Goal: Communication & Community: Connect with others

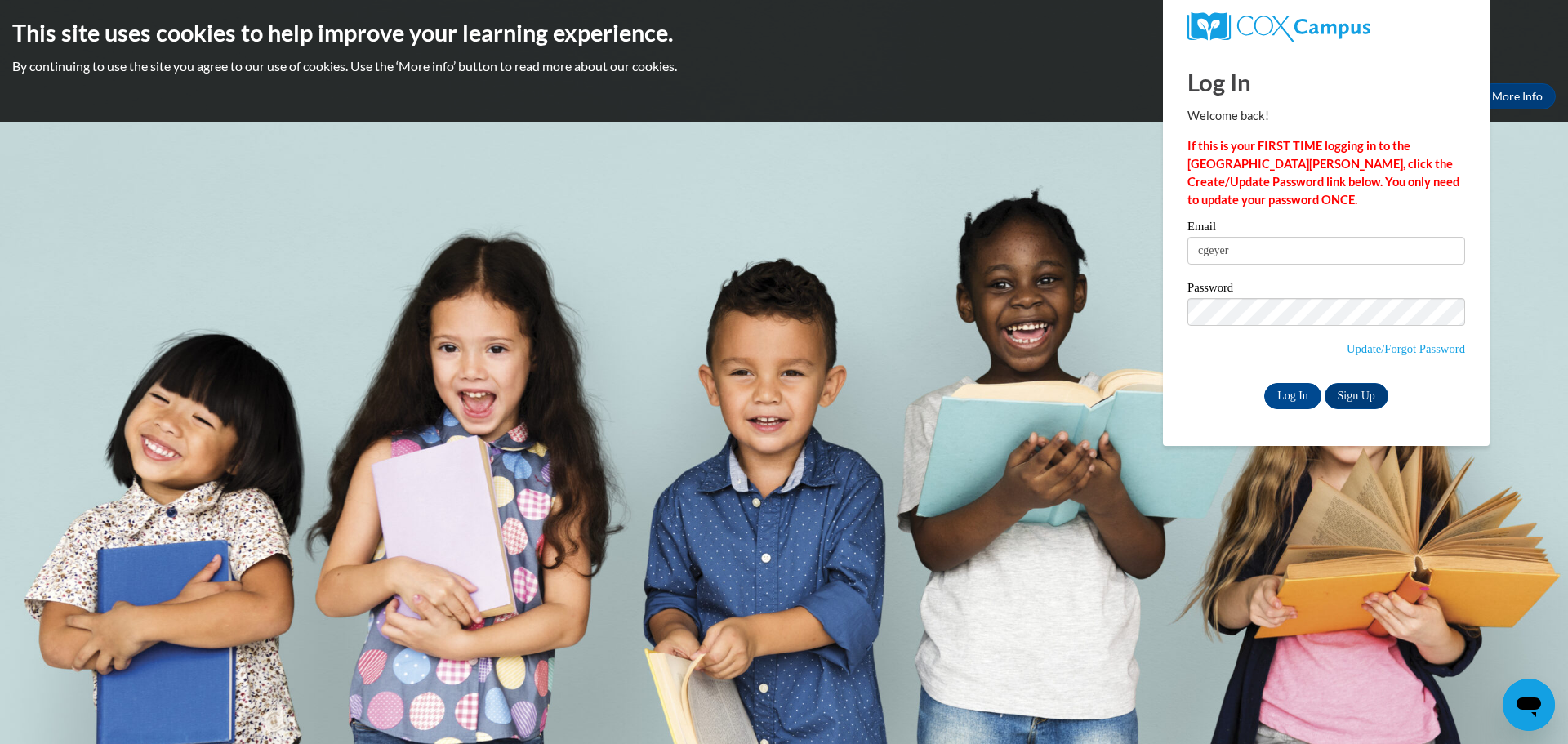
type input "[EMAIL_ADDRESS][DOMAIN_NAME]"
click at [1284, 392] on input "Log In" at bounding box center [1293, 395] width 57 height 26
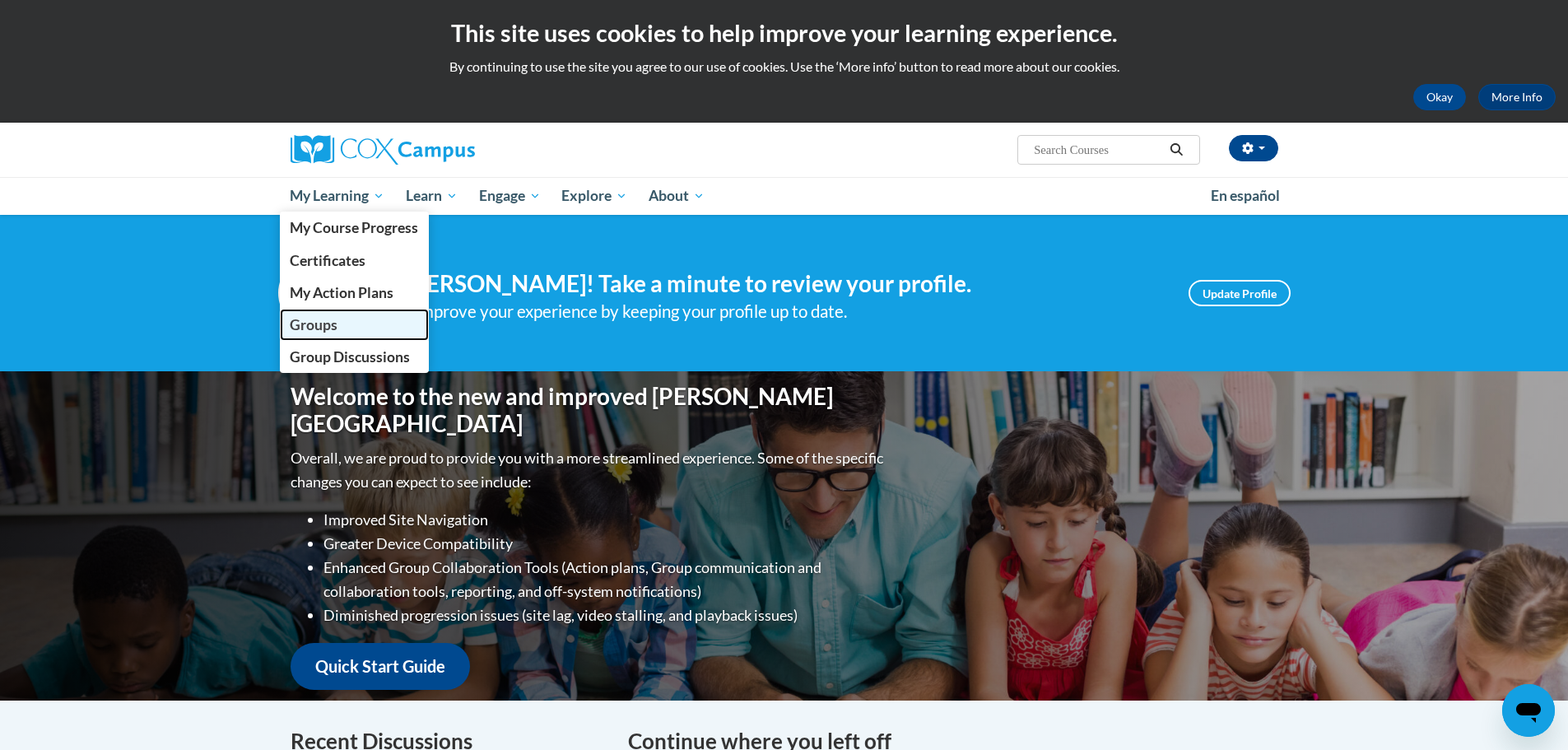
click at [298, 328] on span "Groups" at bounding box center [313, 325] width 48 height 17
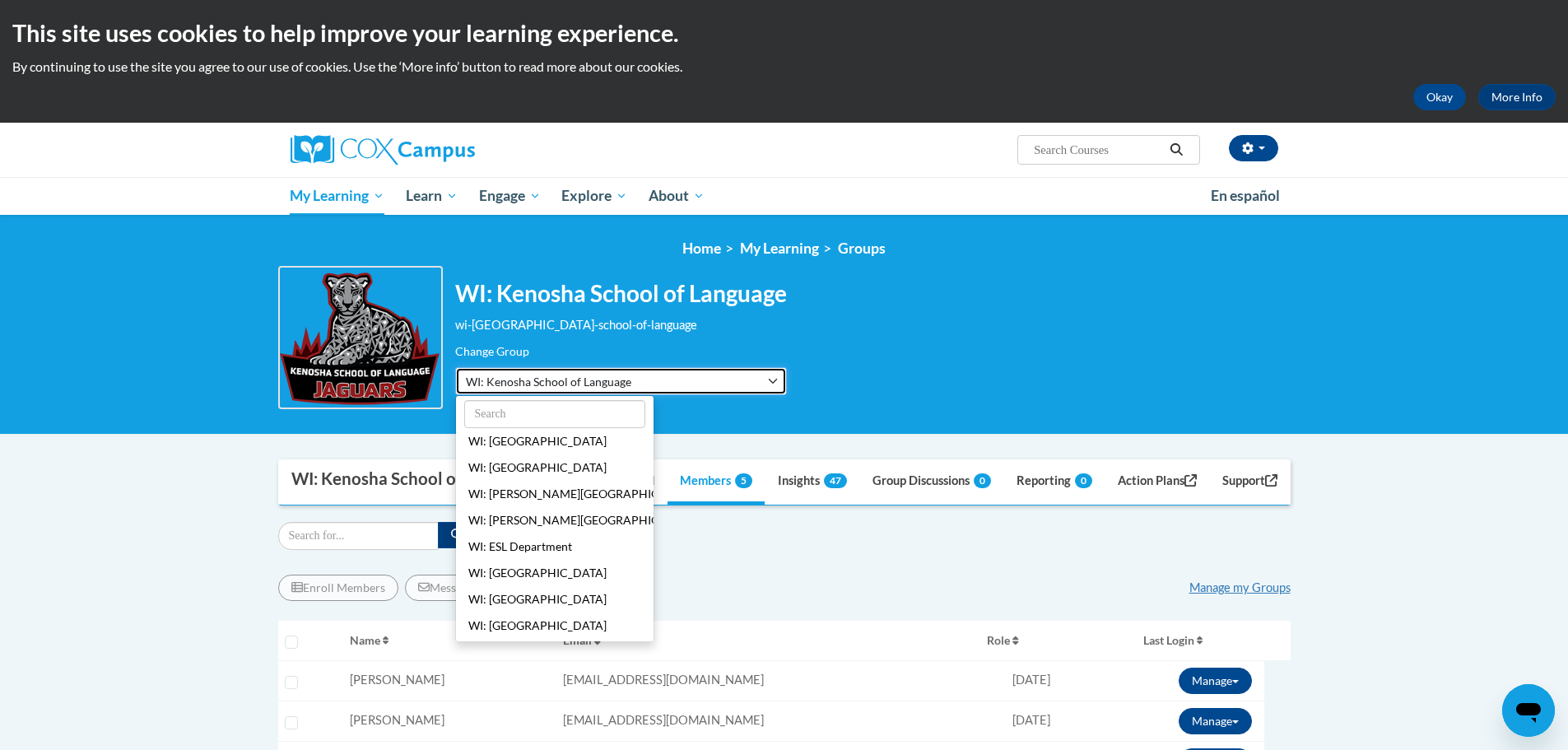
click at [773, 378] on button "WI: Kenosha School of Language" at bounding box center [621, 380] width 332 height 28
click at [755, 379] on button "WI: Kenosha School of Language" at bounding box center [621, 380] width 332 height 28
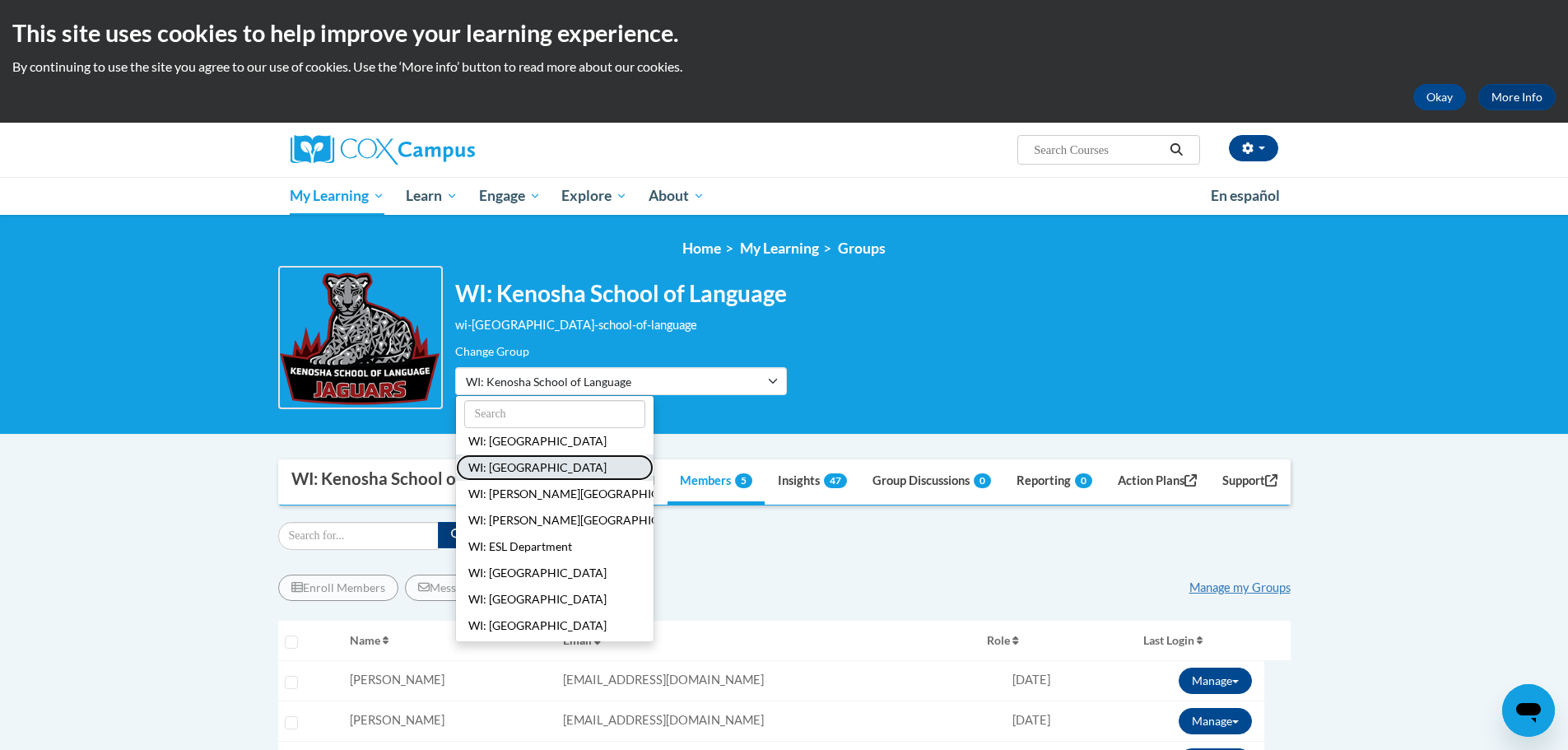
click at [516, 466] on button "WI: Brass Elementary School" at bounding box center [554, 467] width 197 height 26
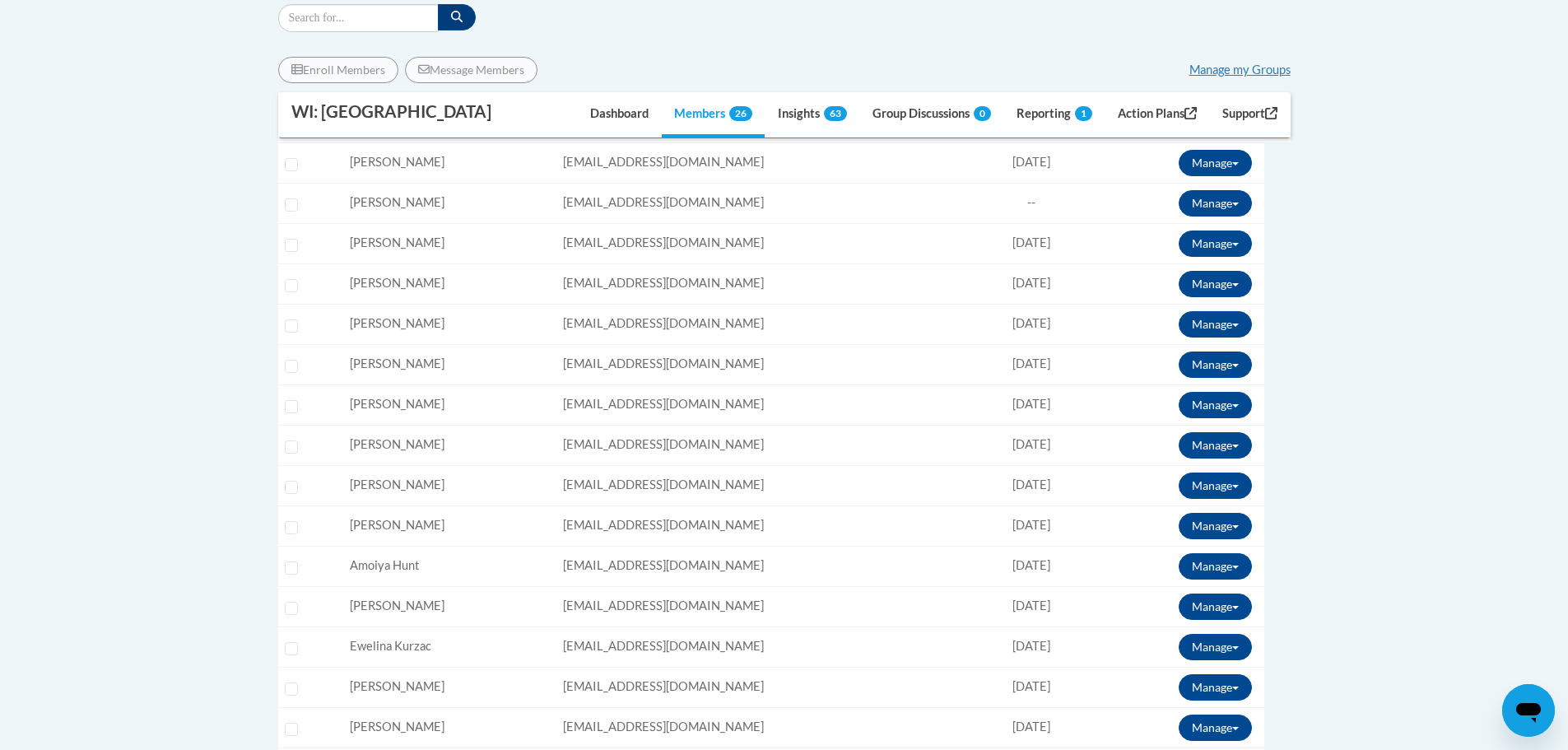
scroll to position [624, 0]
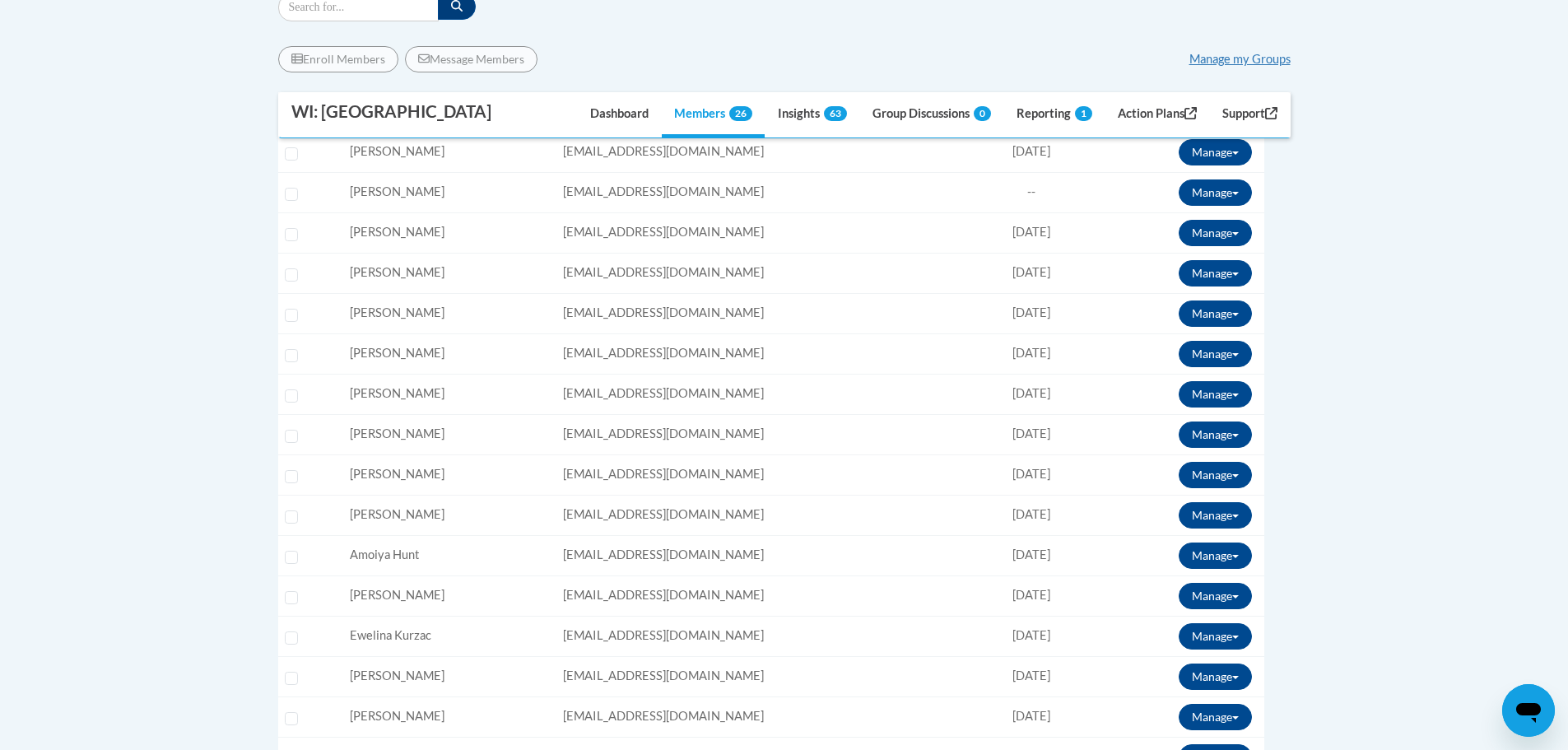
click at [1540, 477] on body "This site uses cookies to help improve your learning experience. By continuing …" at bounding box center [784, 539] width 1568 height 2327
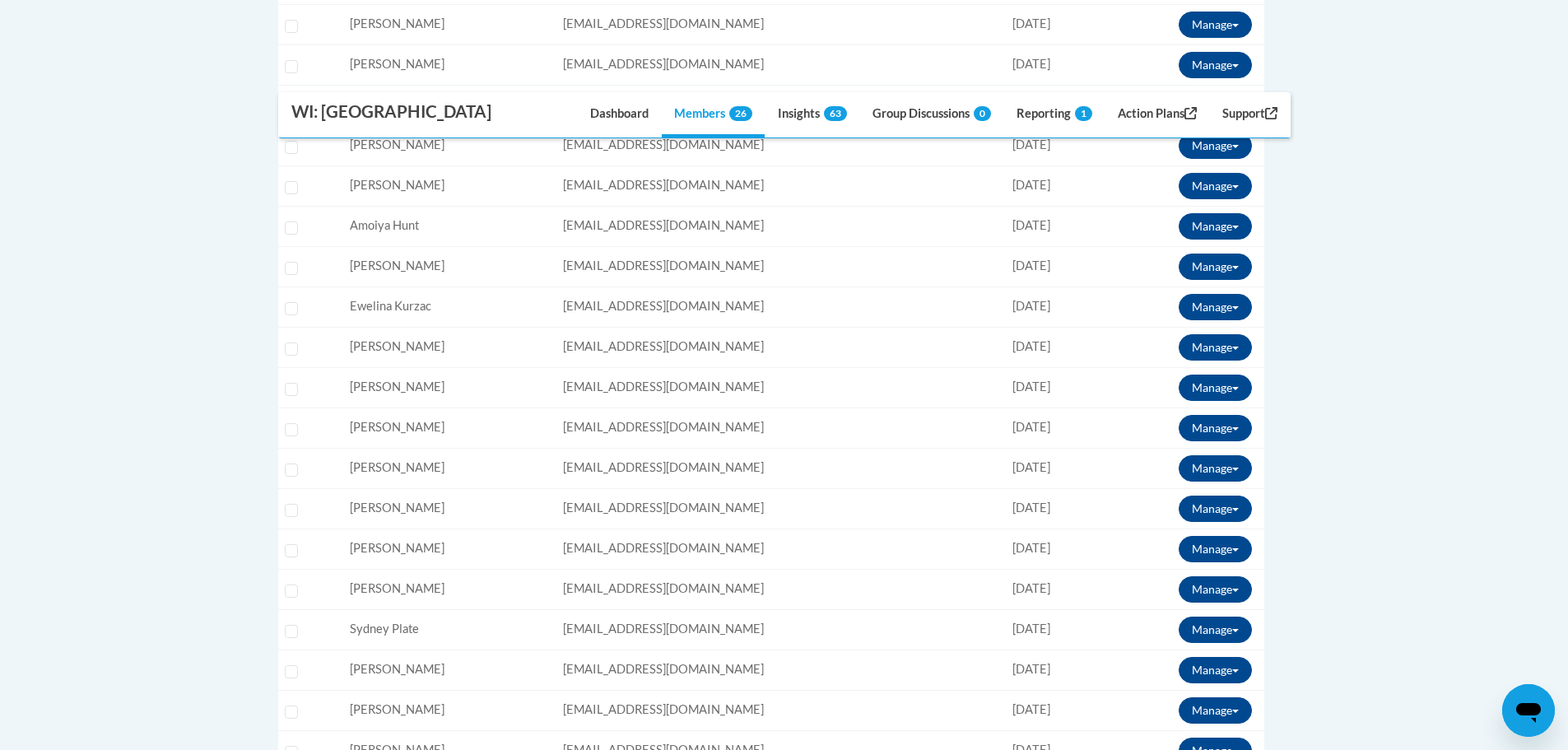
scroll to position [1036, 0]
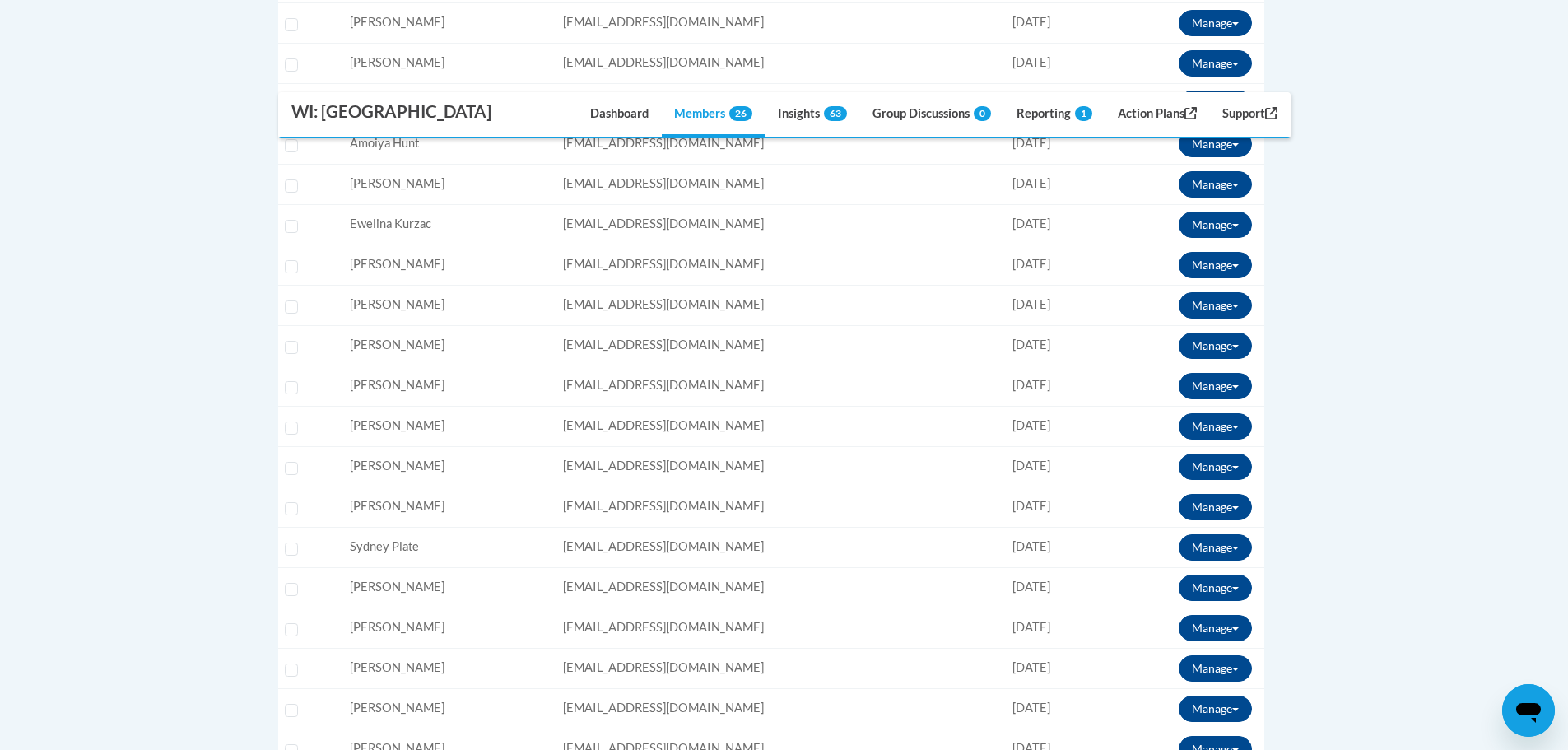
click at [1439, 525] on body "This site uses cookies to help improve your learning experience. By continuing …" at bounding box center [784, 127] width 1568 height 2327
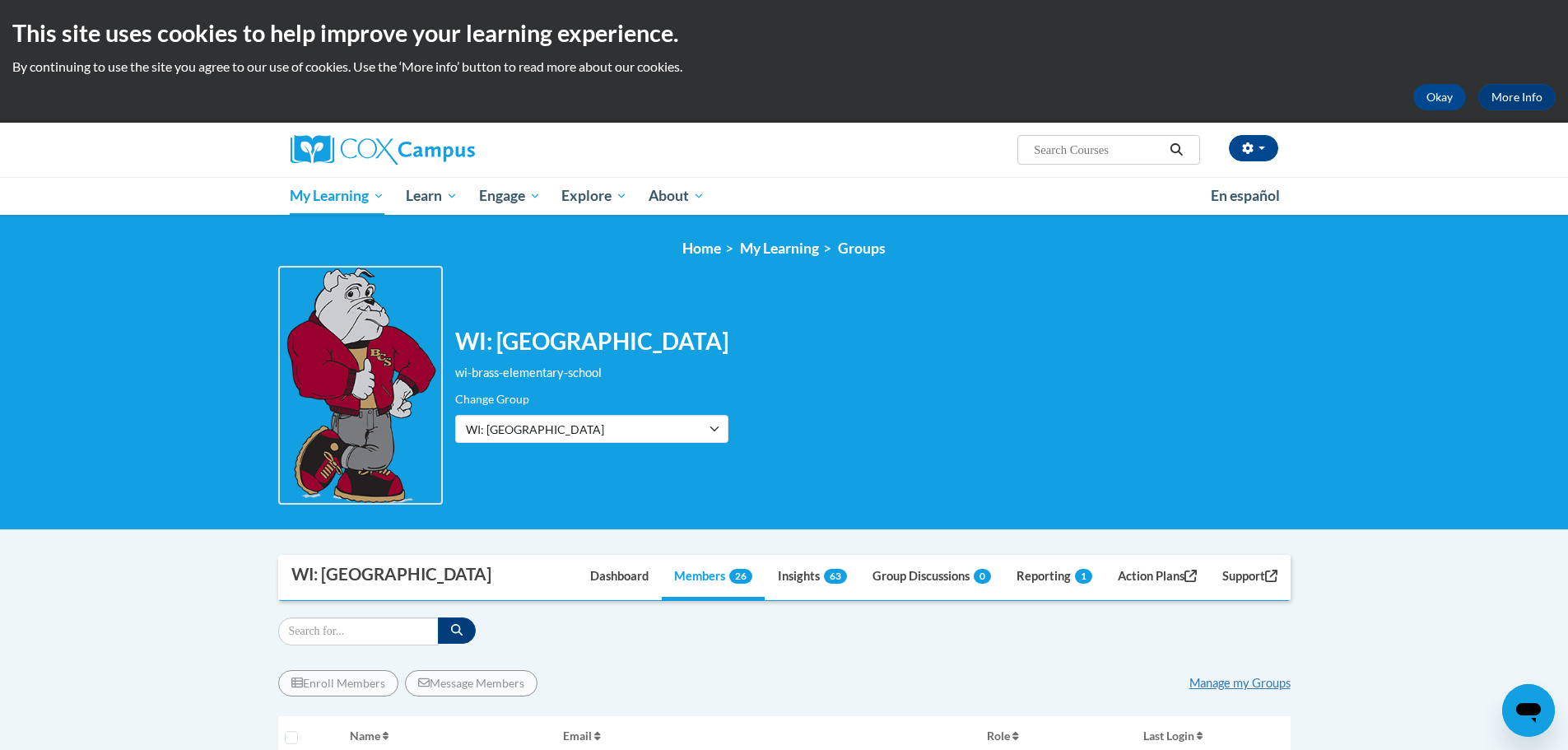
scroll to position [247, 0]
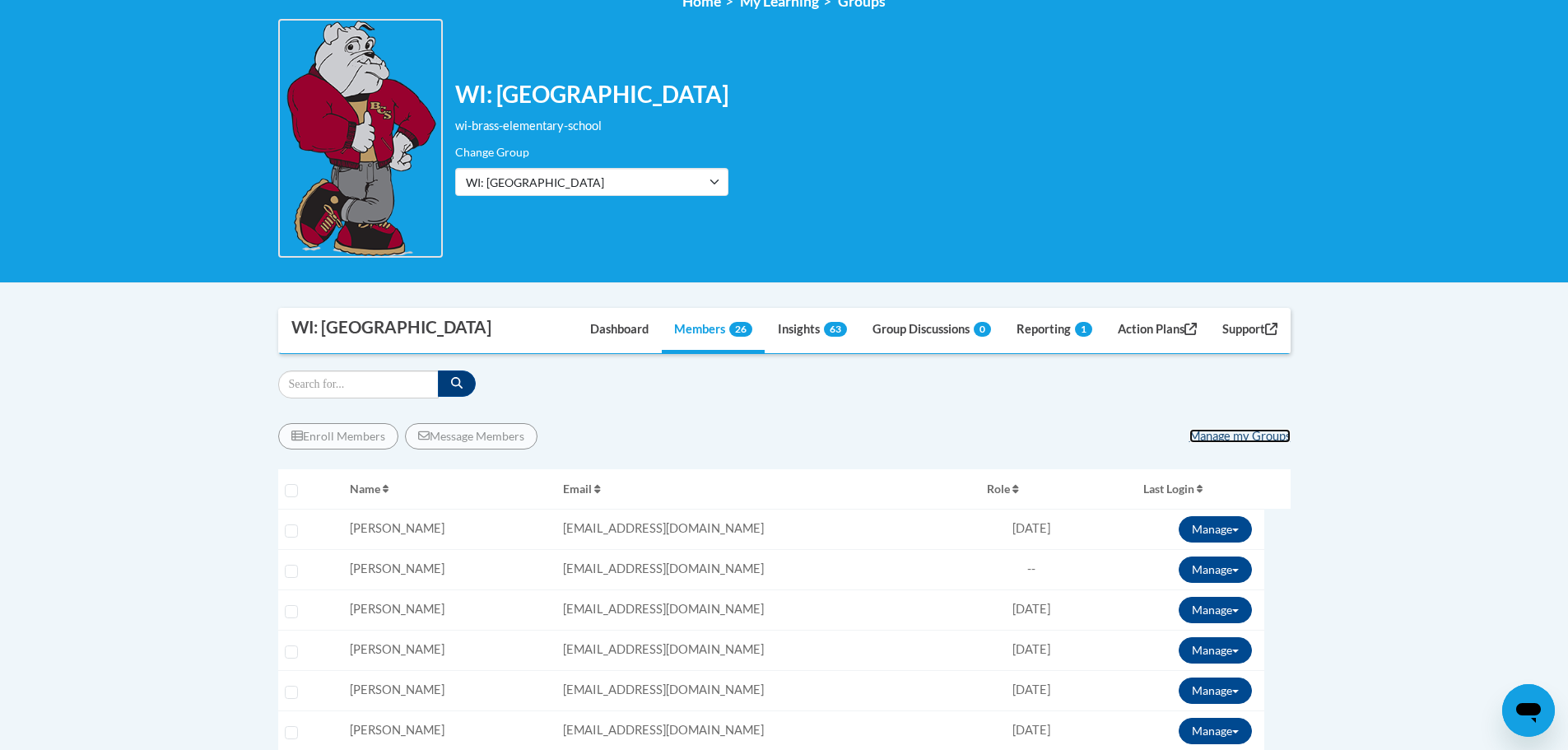
click at [1201, 437] on link "Manage my Groups" at bounding box center [1240, 436] width 101 height 14
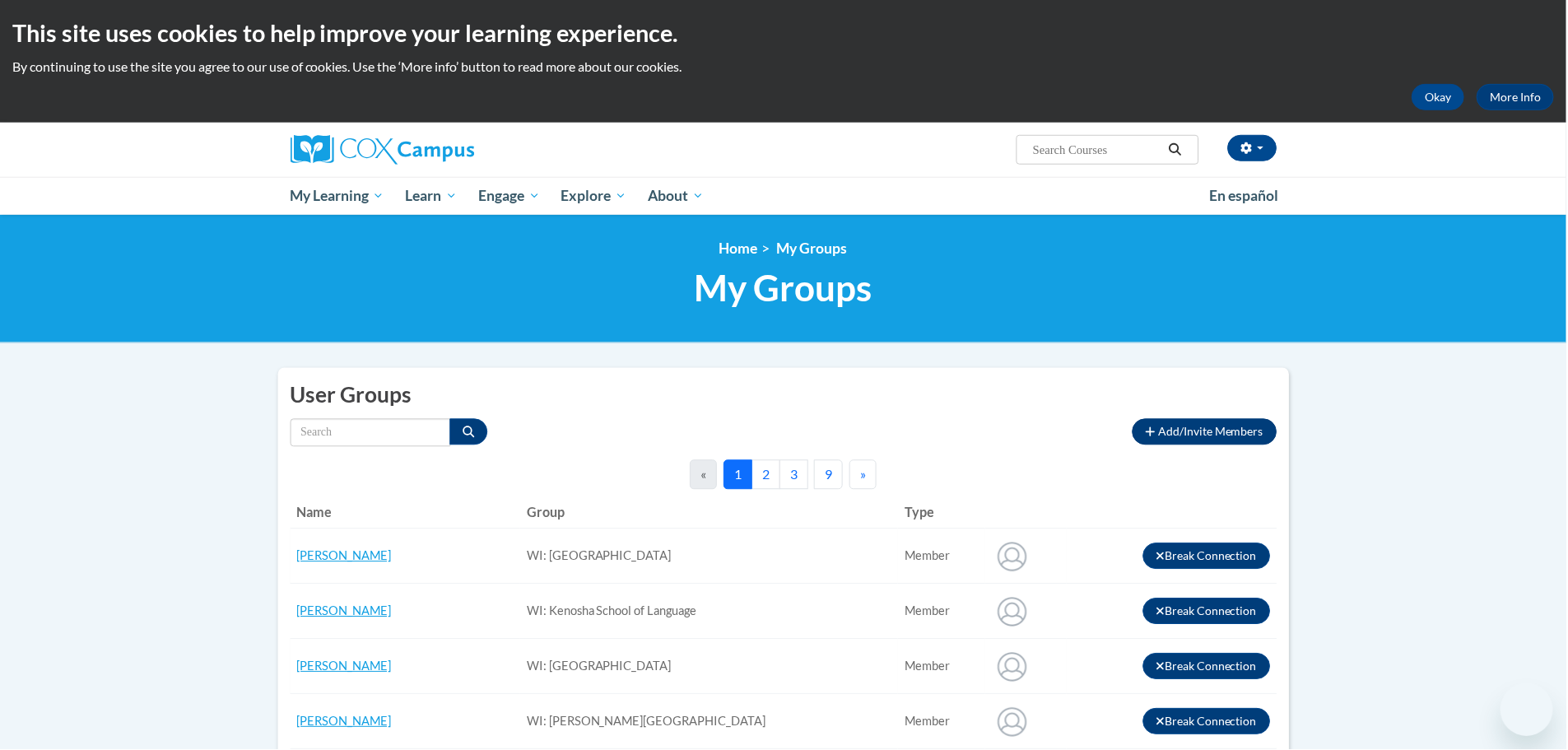
click at [1180, 427] on span "Add/Invite Members" at bounding box center [1212, 432] width 105 height 14
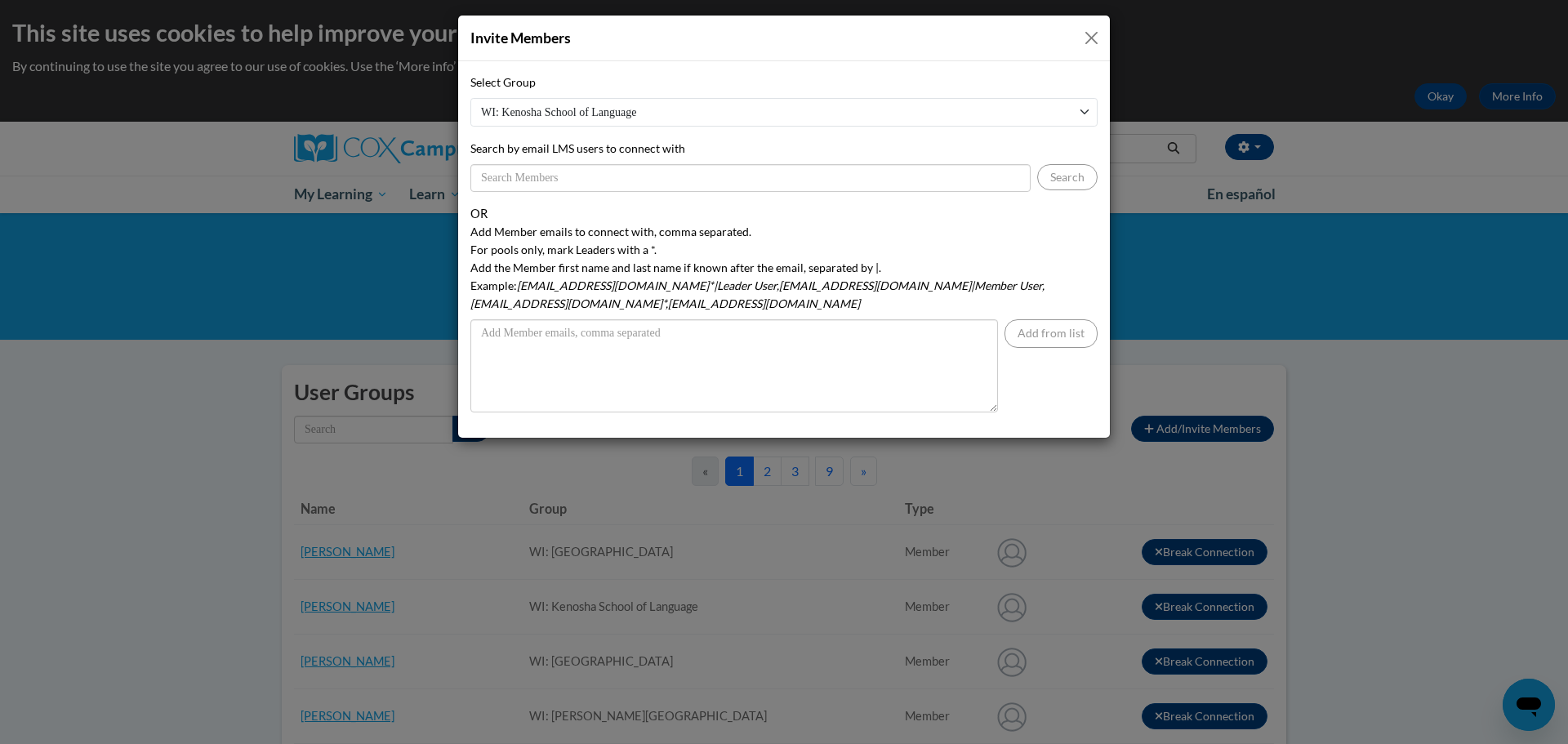
click at [644, 105] on select "WI: Kenosha School of Language WI: Nash Elementary School WI: ESL Department WI…" at bounding box center [784, 113] width 627 height 29
select select "19512660-0000-0000-0000-000000000000"
click at [470, 98] on select "WI: Kenosha School of Language WI: Nash Elementary School WI: ESL Department WI…" at bounding box center [784, 113] width 627 height 29
click at [513, 177] on input "Search by email LMS users to connect with" at bounding box center [750, 178] width 560 height 28
click at [1064, 165] on button "Search" at bounding box center [1068, 177] width 61 height 26
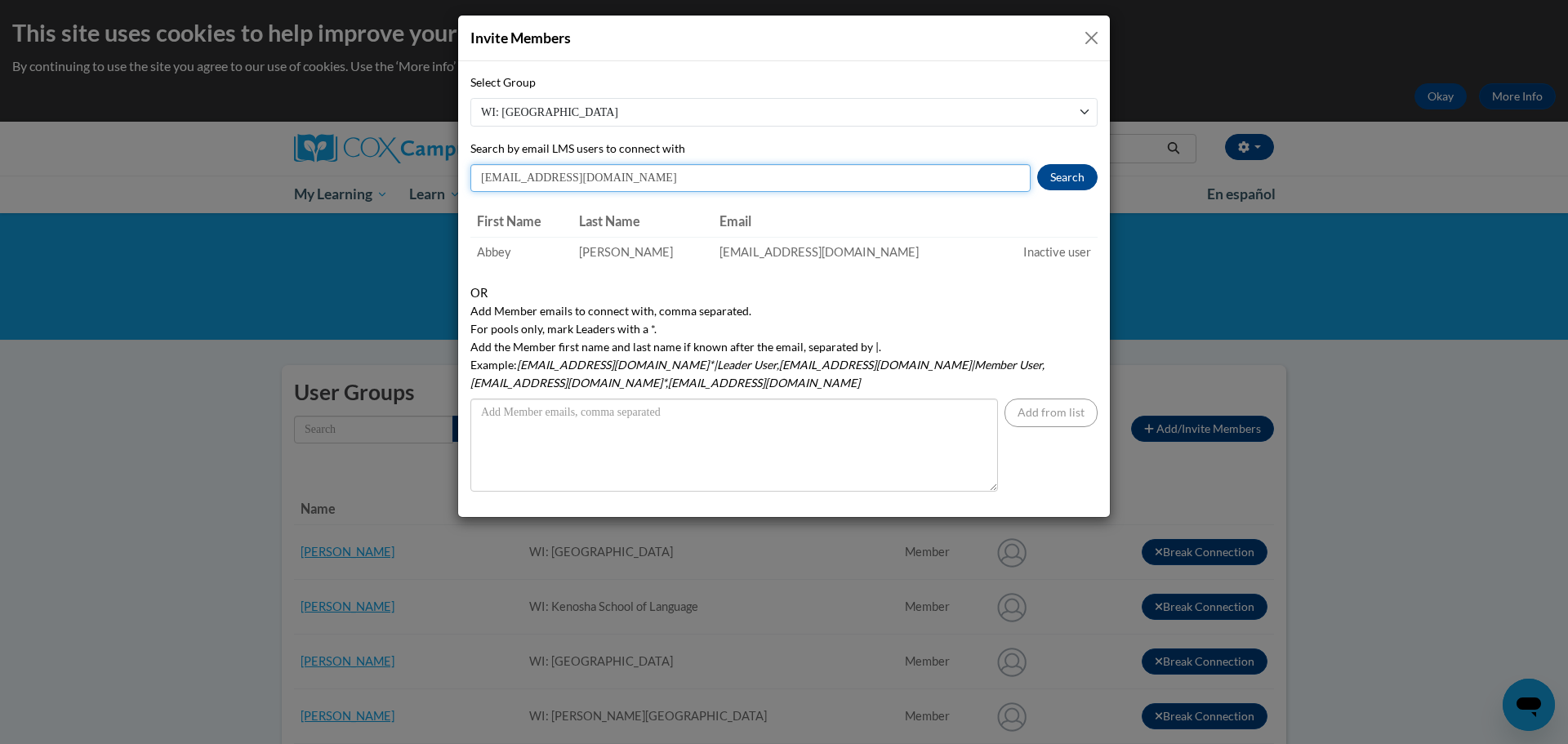
drag, startPoint x: 599, startPoint y: 179, endPoint x: 482, endPoint y: 178, distance: 117.0
click at [482, 178] on input "ageorge@kusd.edu" at bounding box center [750, 178] width 560 height 28
type input "kperatt@kusd.edu"
click at [1073, 182] on button "Search" at bounding box center [1068, 177] width 61 height 26
drag, startPoint x: 1099, startPoint y: 35, endPoint x: 1094, endPoint y: 24, distance: 12.1
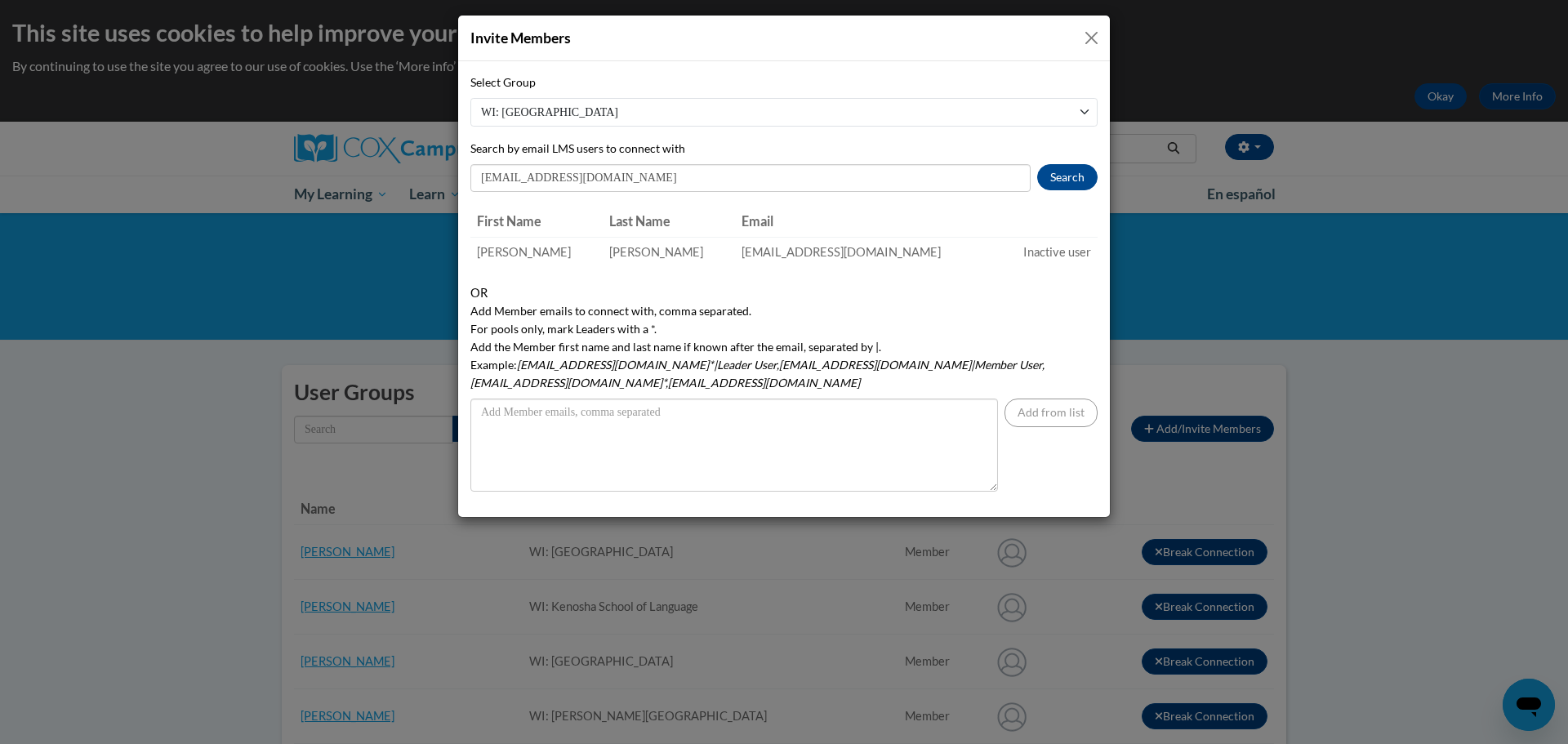
click at [1099, 35] on button "Close" at bounding box center [1091, 38] width 21 height 21
